Goal: Transaction & Acquisition: Book appointment/travel/reservation

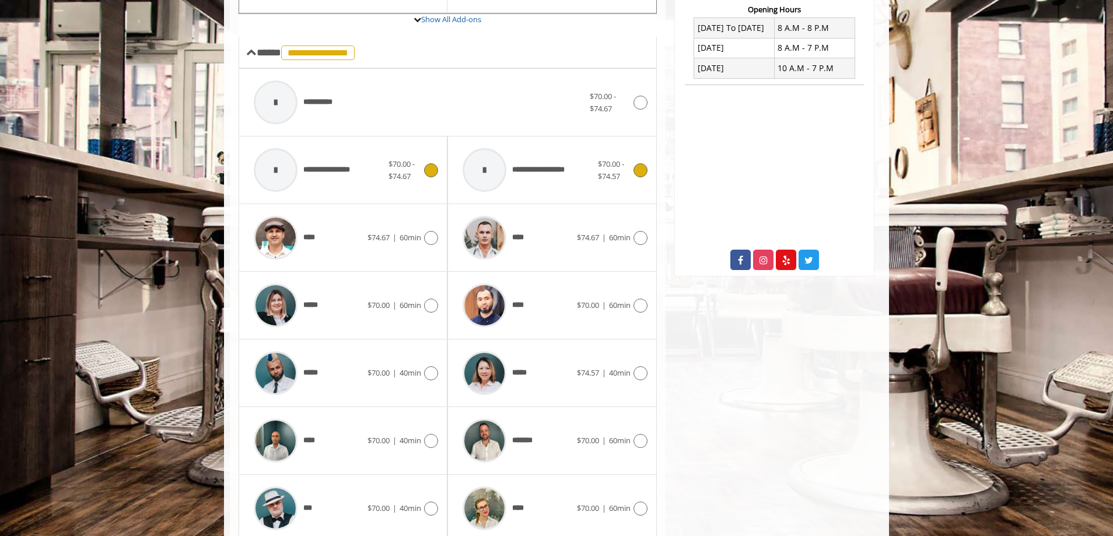
scroll to position [396, 0]
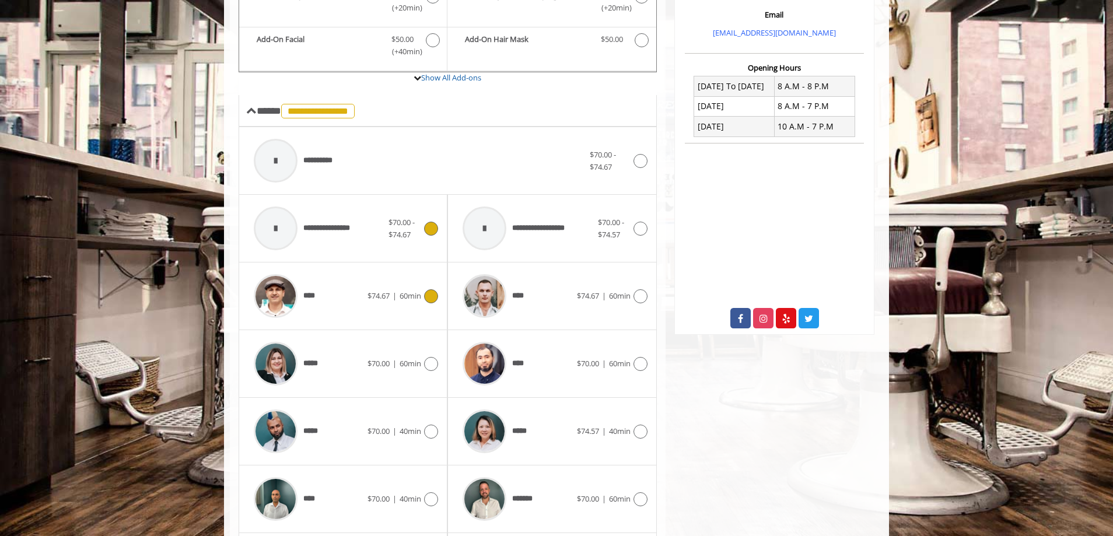
click at [432, 289] on icon at bounding box center [431, 296] width 14 height 14
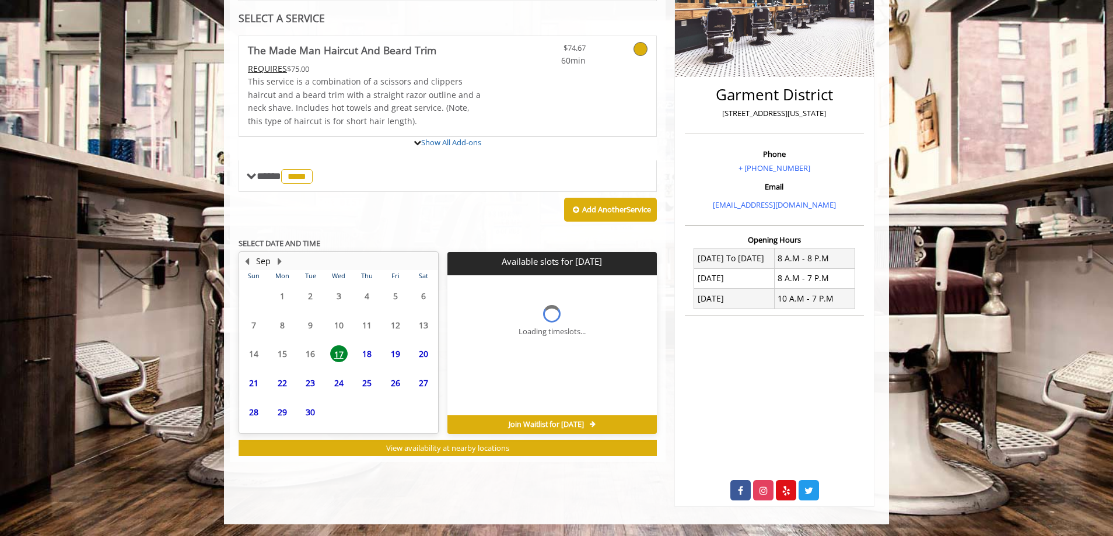
scroll to position [224, 0]
click at [429, 231] on div "**********" at bounding box center [448, 246] width 418 height 420
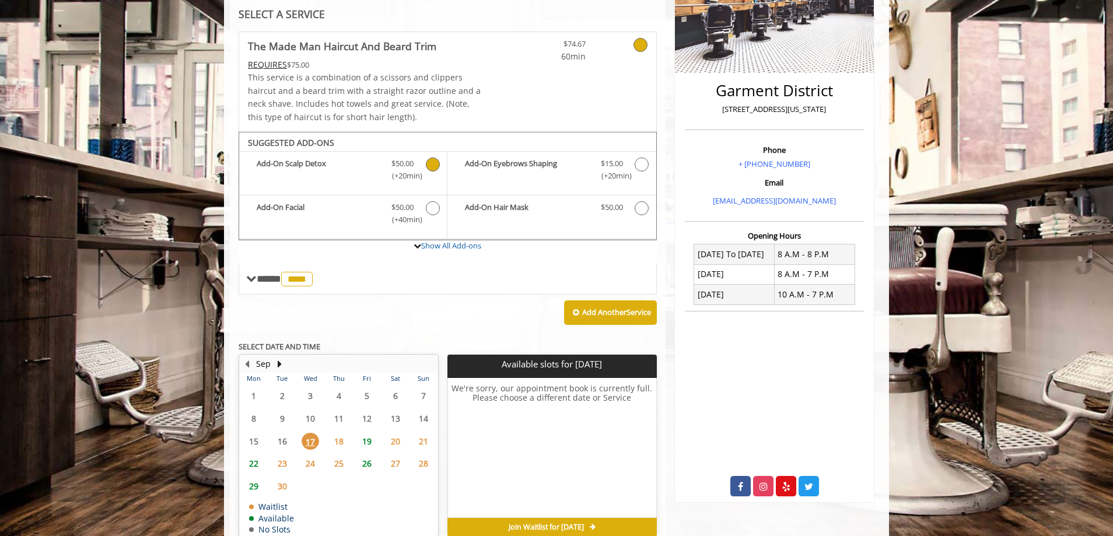
scroll to position [286, 0]
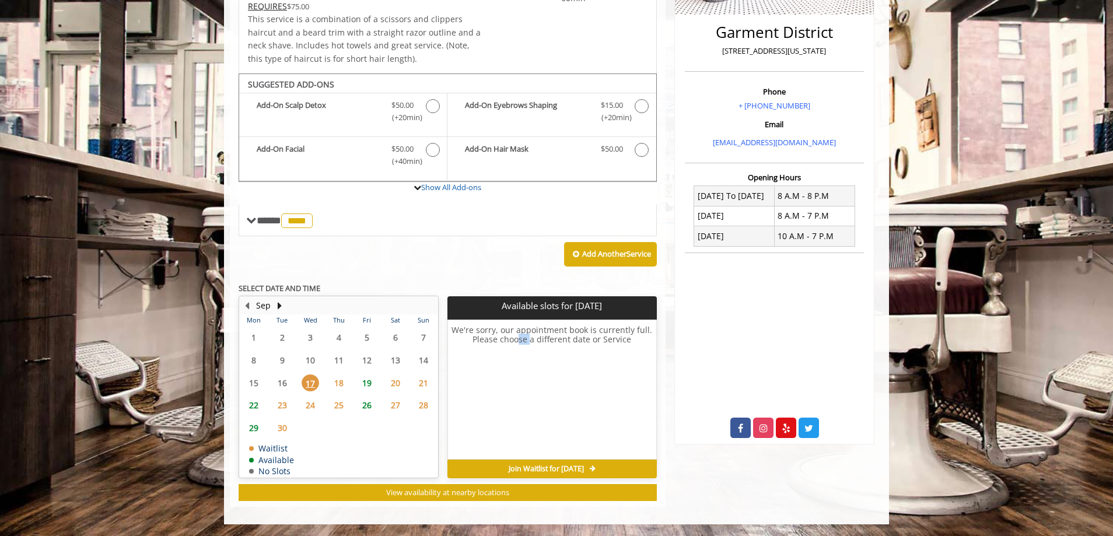
drag, startPoint x: 517, startPoint y: 336, endPoint x: 528, endPoint y: 344, distance: 13.8
click at [528, 344] on h6 "We're sorry, our appointment book is currently full. Please choose a different …" at bounding box center [552, 389] width 208 height 129
click at [530, 343] on h6 "We're sorry, our appointment book is currently full. Please choose a different …" at bounding box center [552, 389] width 208 height 129
drag, startPoint x: 631, startPoint y: 341, endPoint x: 425, endPoint y: 352, distance: 206.7
click at [468, 323] on div "We're sorry, our appointment book is currently full. Please choose a different …" at bounding box center [551, 390] width 209 height 140
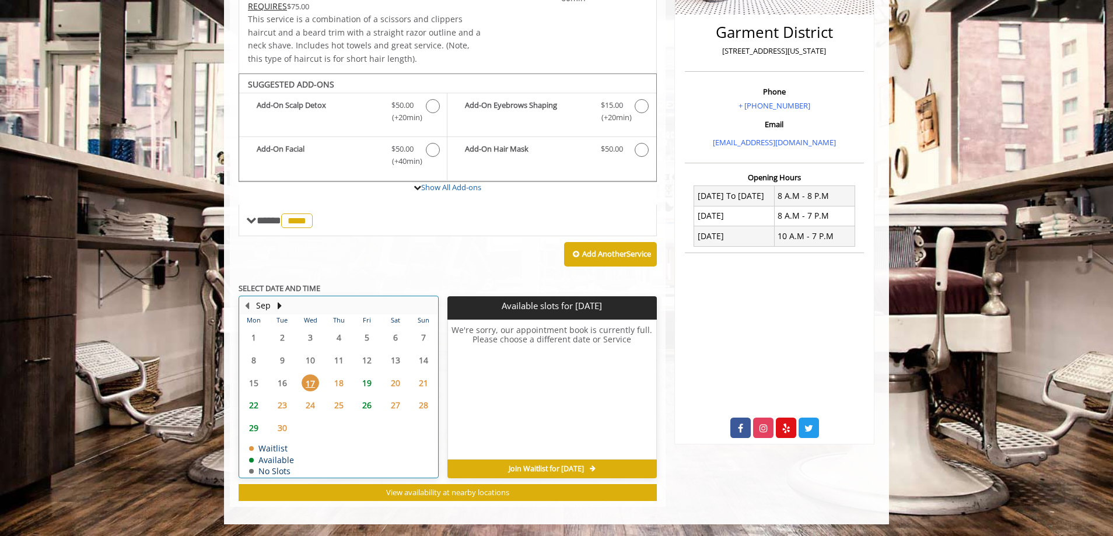
click at [330, 381] on div "18" at bounding box center [338, 382] width 23 height 17
click at [311, 385] on span "17" at bounding box center [309, 382] width 17 height 17
click at [340, 382] on span "18" at bounding box center [338, 382] width 17 height 17
click at [394, 383] on span "20" at bounding box center [395, 382] width 17 height 17
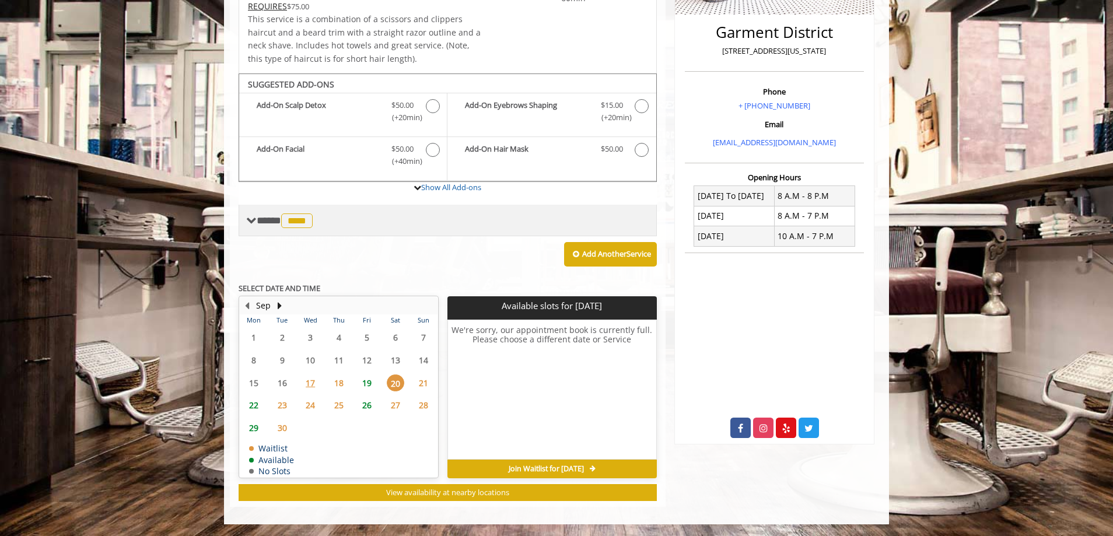
click at [255, 219] on span at bounding box center [251, 220] width 10 height 10
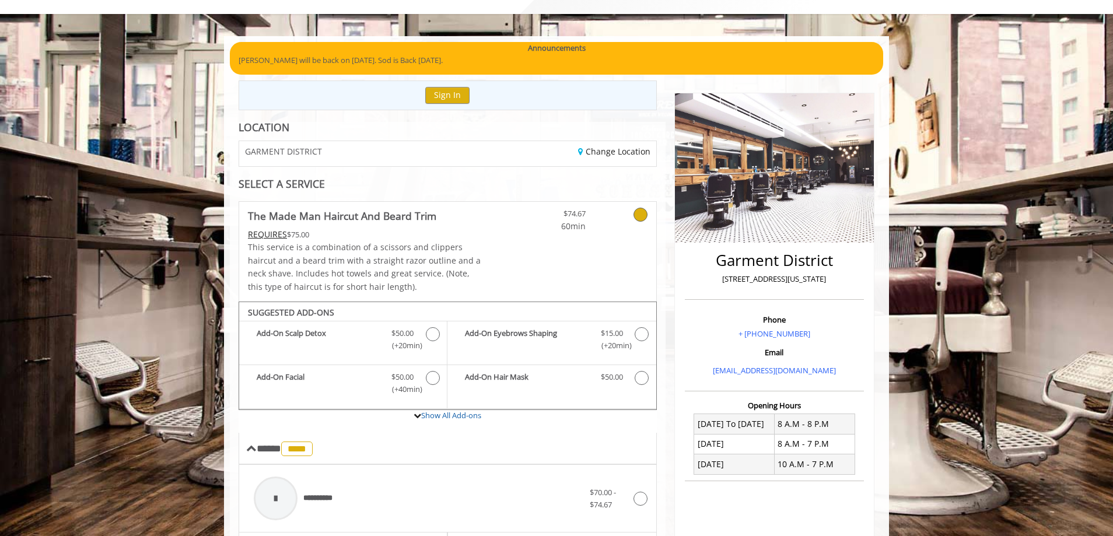
scroll to position [175, 0]
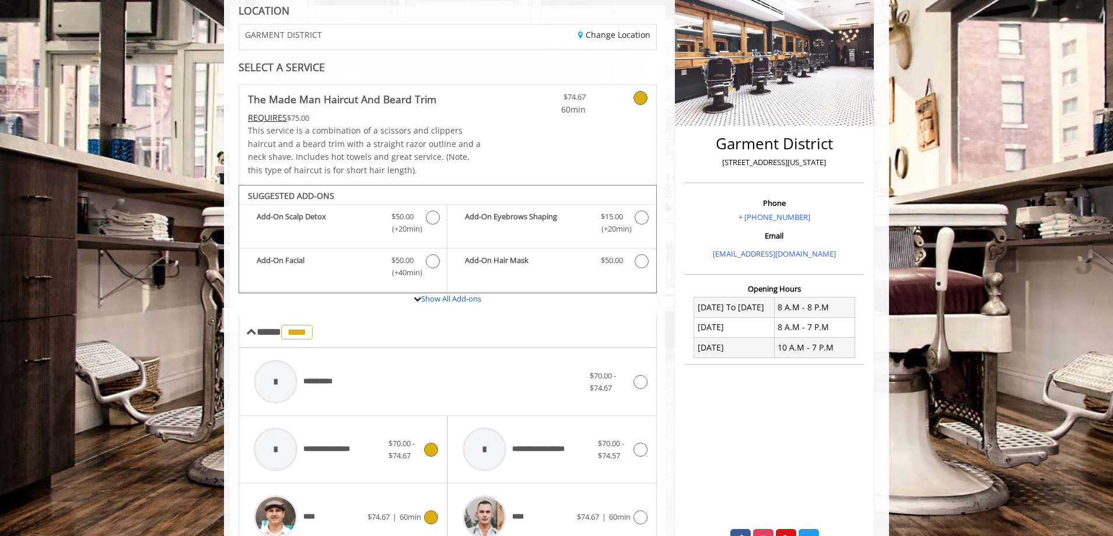
click at [274, 451] on div at bounding box center [276, 449] width 44 height 44
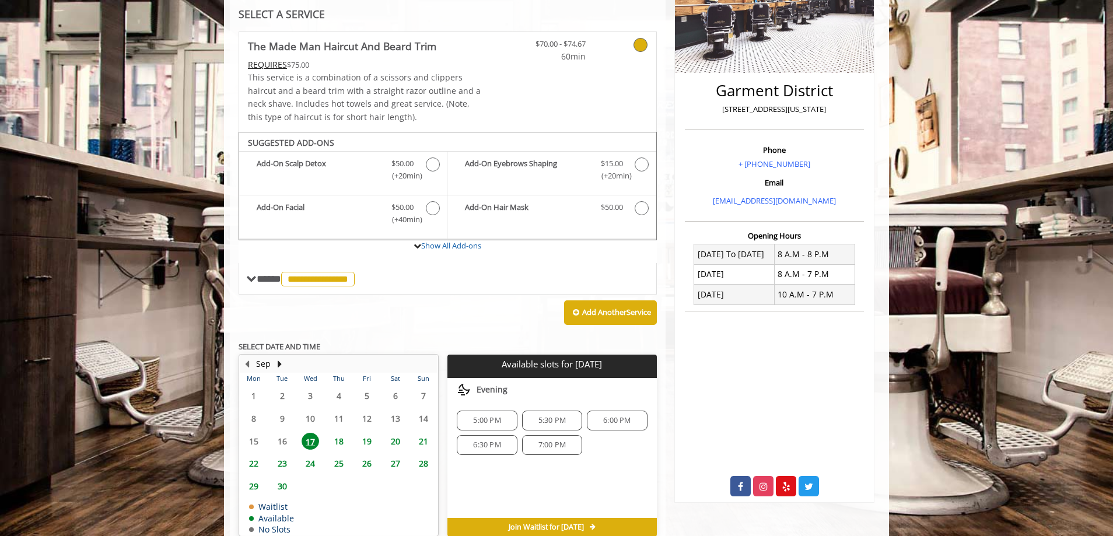
scroll to position [286, 0]
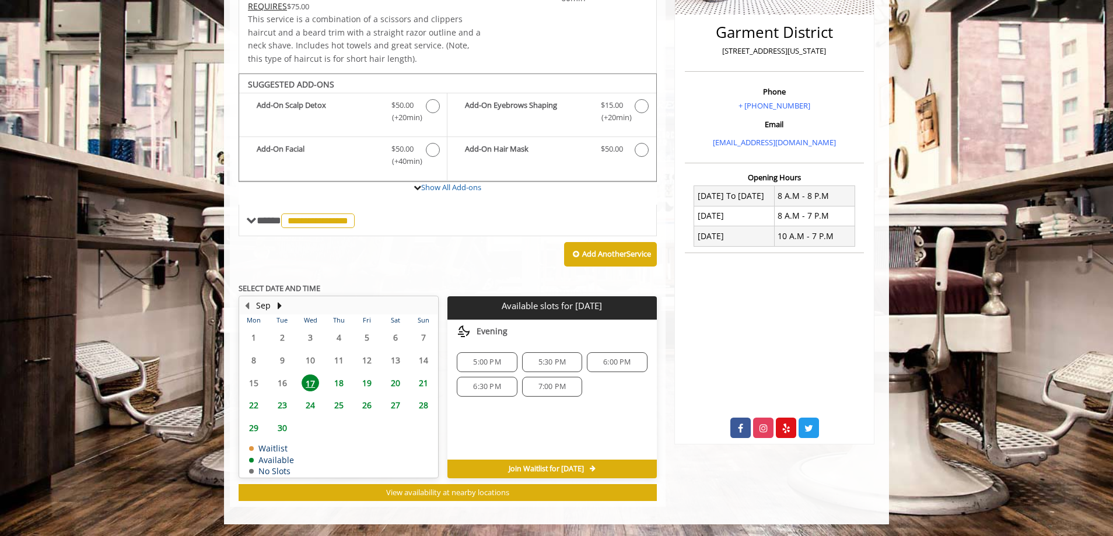
click at [497, 363] on span "5:00 PM" at bounding box center [486, 361] width 27 height 9
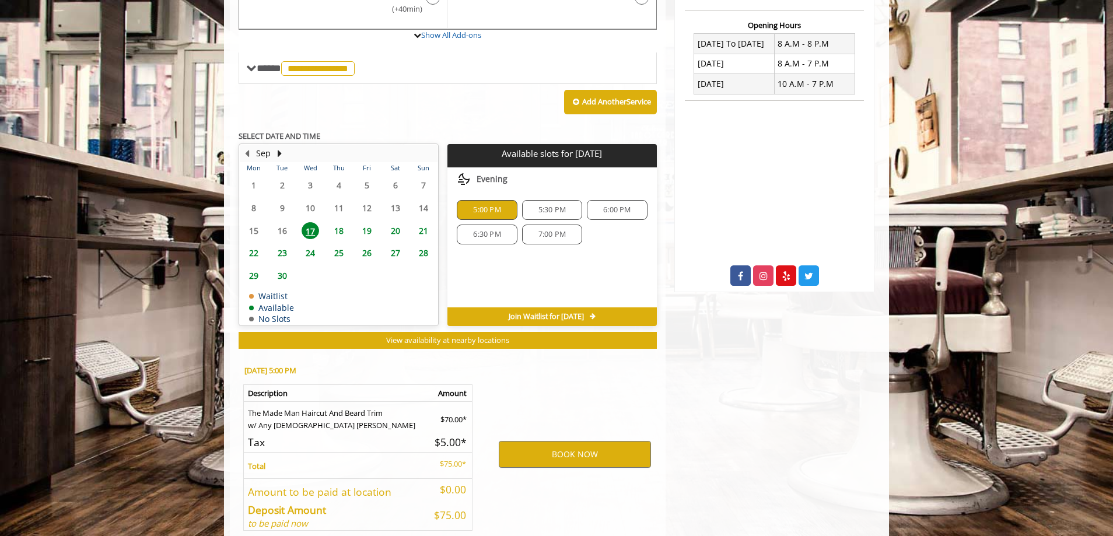
scroll to position [497, 0]
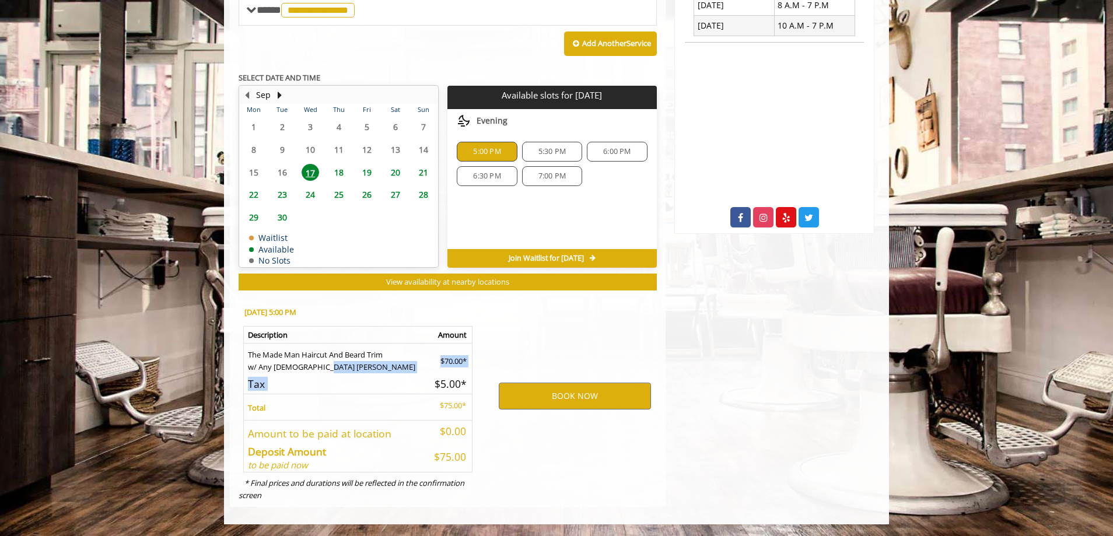
drag, startPoint x: 417, startPoint y: 364, endPoint x: 425, endPoint y: 377, distance: 14.9
click at [425, 377] on table "Description Amount The Made Man Haircut And [PERSON_NAME] Trim w/ Any [DEMOGRAP…" at bounding box center [357, 399] width 229 height 146
